Goal: Check status: Check status

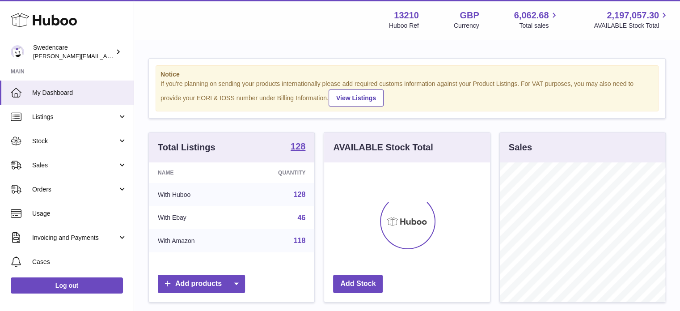
scroll to position [139, 168]
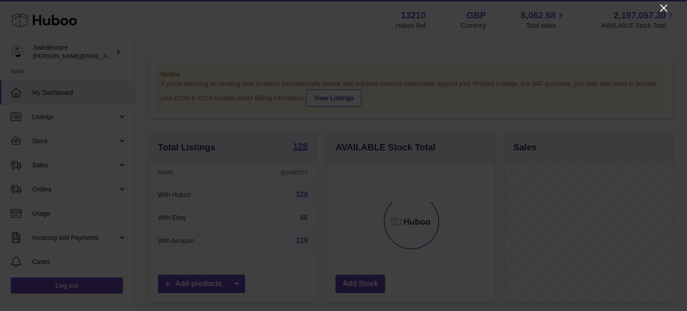
click at [660, 8] on icon "Close" at bounding box center [663, 8] width 11 height 11
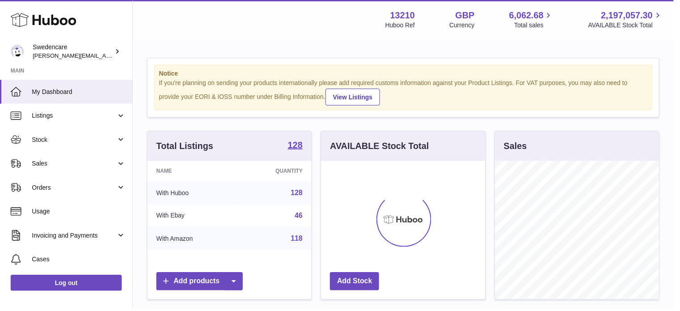
scroll to position [446834, 446808]
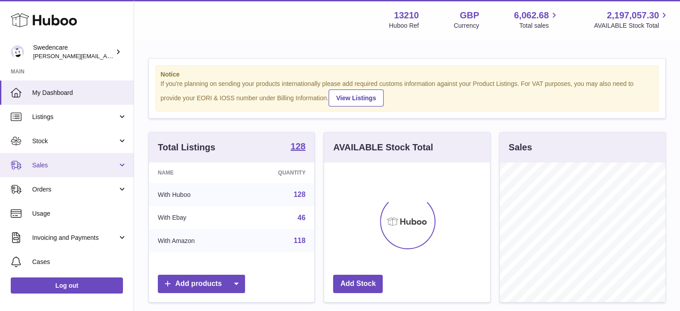
click at [60, 161] on span "Sales" at bounding box center [74, 165] width 85 height 8
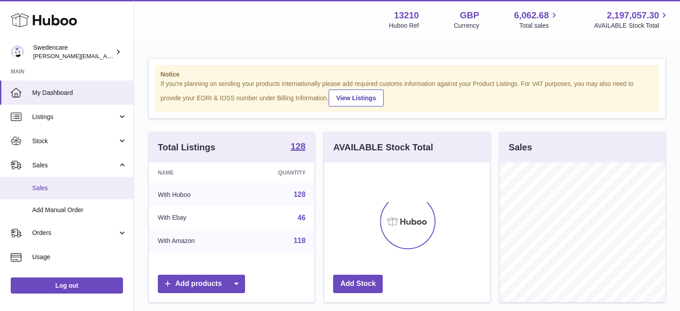
click at [51, 194] on link "Sales" at bounding box center [67, 188] width 134 height 22
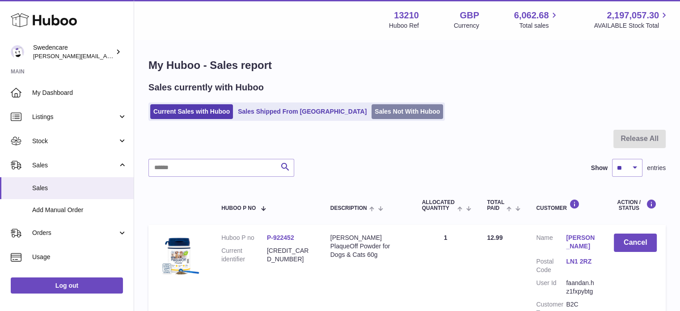
click at [373, 110] on link "Sales Not With Huboo" at bounding box center [407, 111] width 72 height 15
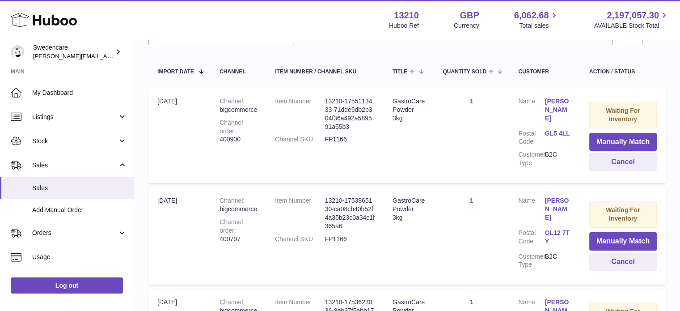
scroll to position [147, 0]
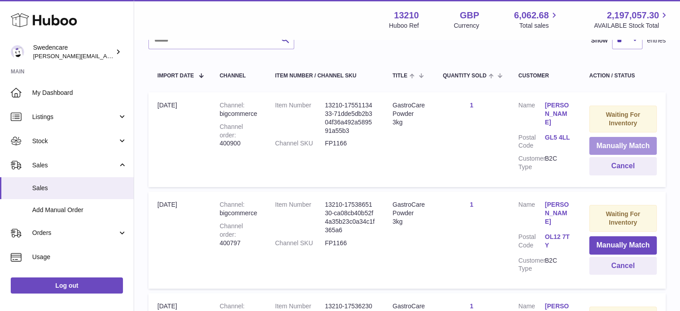
click at [628, 148] on button "Manually Match" at bounding box center [622, 146] width 67 height 18
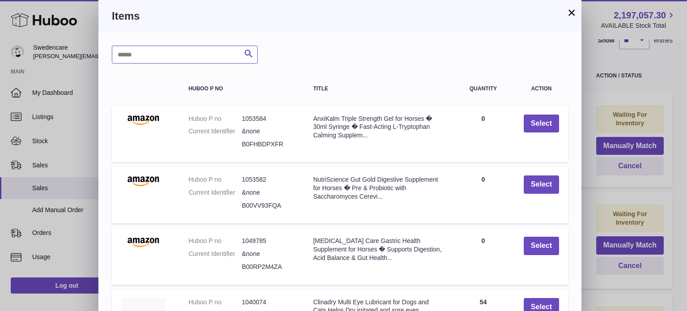
click at [173, 60] on input "text" at bounding box center [185, 55] width 146 height 18
click at [248, 51] on icon "submit" at bounding box center [248, 53] width 11 height 11
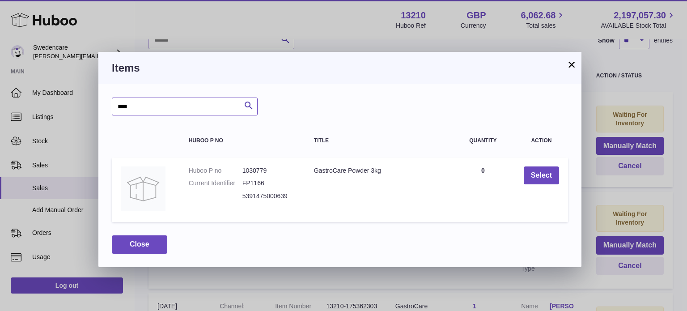
drag, startPoint x: 163, startPoint y: 110, endPoint x: 79, endPoint y: 101, distance: 84.1
click at [79, 101] on div "× Items **** Search Huboo P no Title Quantity Action Huboo P no 1030779 Current…" at bounding box center [343, 155] width 687 height 311
type input "**********"
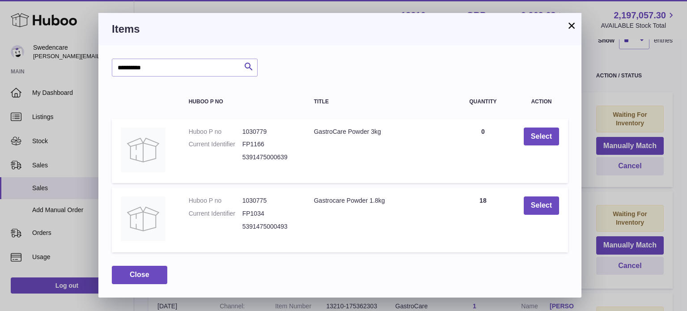
click at [571, 28] on button "×" at bounding box center [571, 25] width 11 height 11
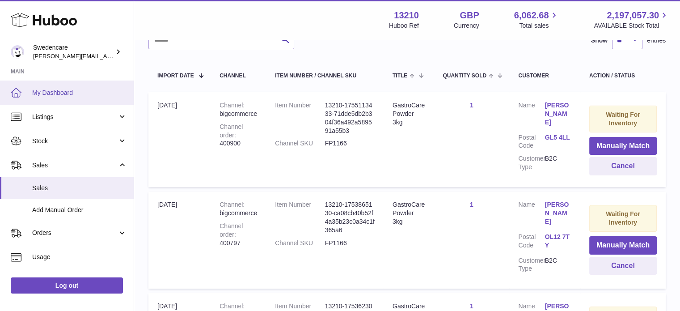
click at [64, 94] on span "My Dashboard" at bounding box center [79, 93] width 95 height 8
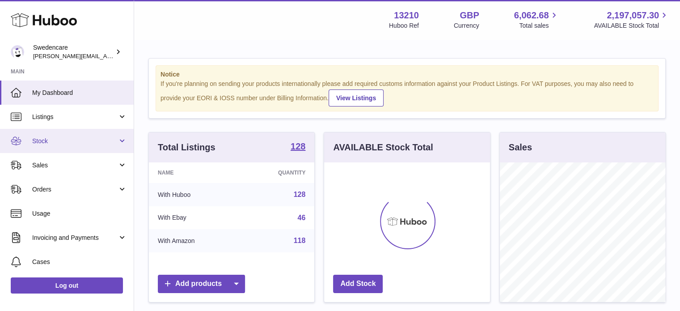
click at [55, 139] on span "Stock" at bounding box center [74, 141] width 85 height 8
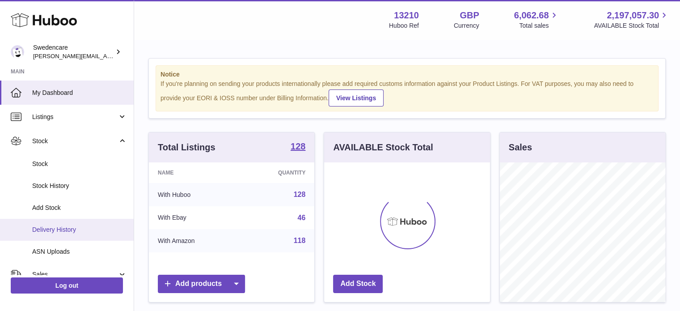
click at [54, 227] on span "Delivery History" at bounding box center [79, 229] width 95 height 8
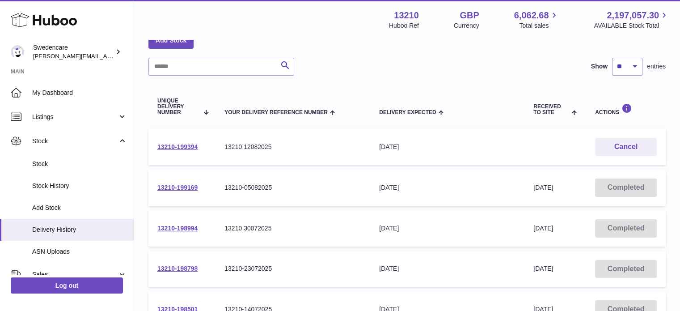
scroll to position [63, 0]
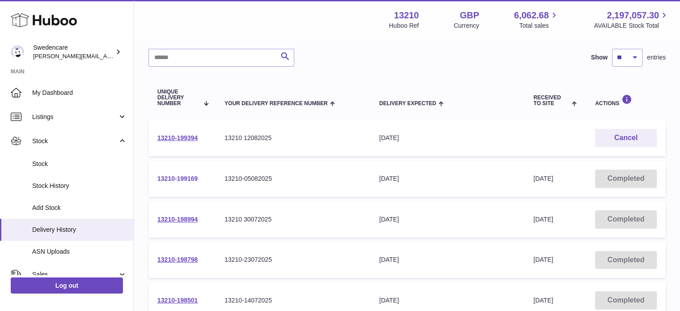
click at [175, 177] on link "13210-199169" at bounding box center [177, 178] width 40 height 7
click at [186, 219] on link "13210-198994" at bounding box center [177, 218] width 40 height 7
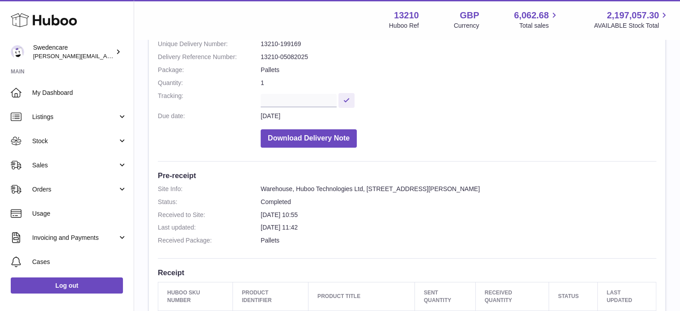
scroll to position [2, 0]
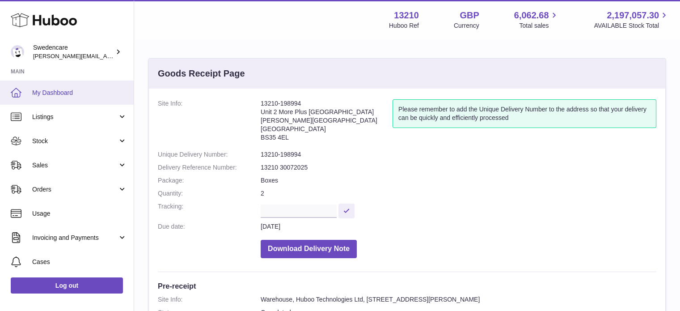
click at [48, 94] on span "My Dashboard" at bounding box center [79, 93] width 95 height 8
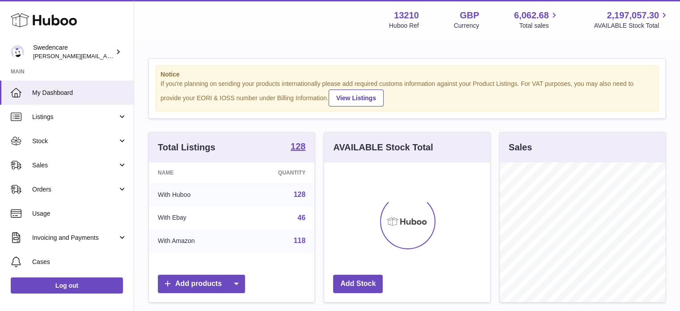
scroll to position [139, 166]
